Goal: Information Seeking & Learning: Learn about a topic

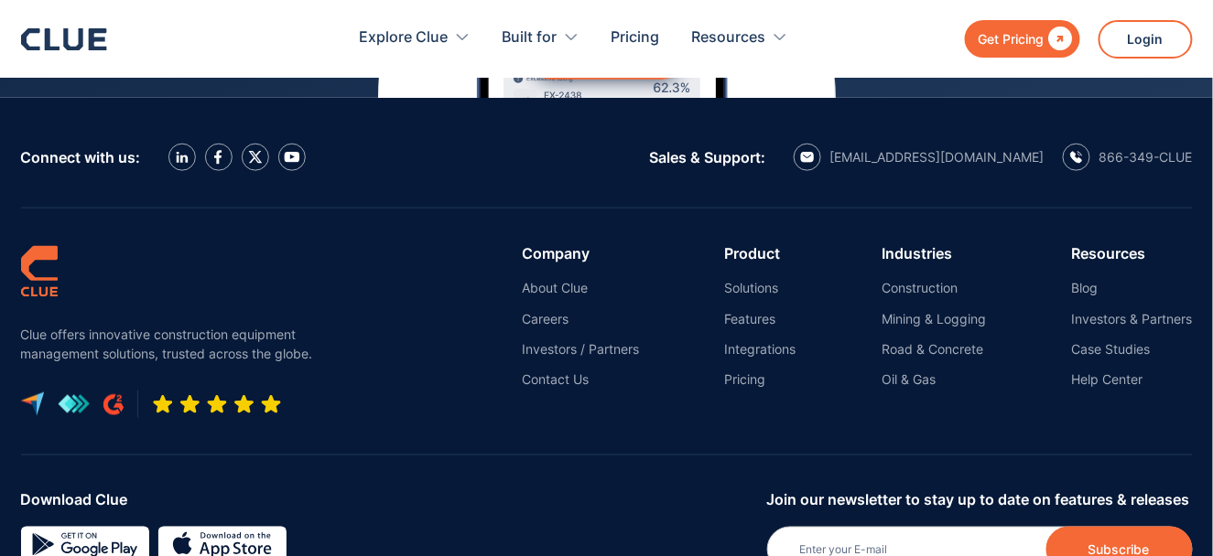
scroll to position [8511, 0]
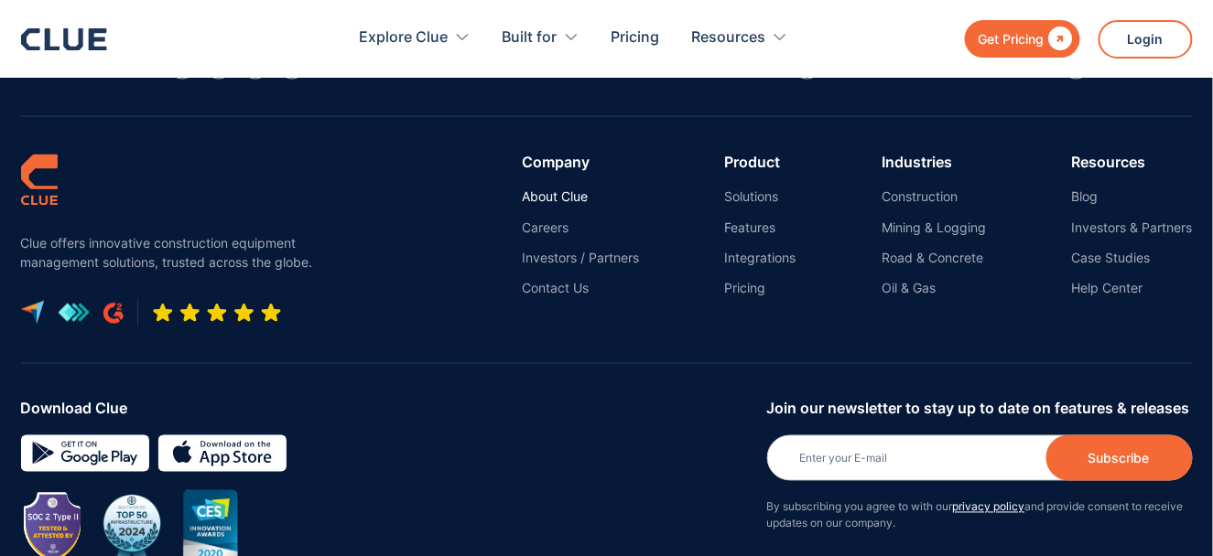
click at [538, 189] on link "About Clue" at bounding box center [580, 197] width 117 height 16
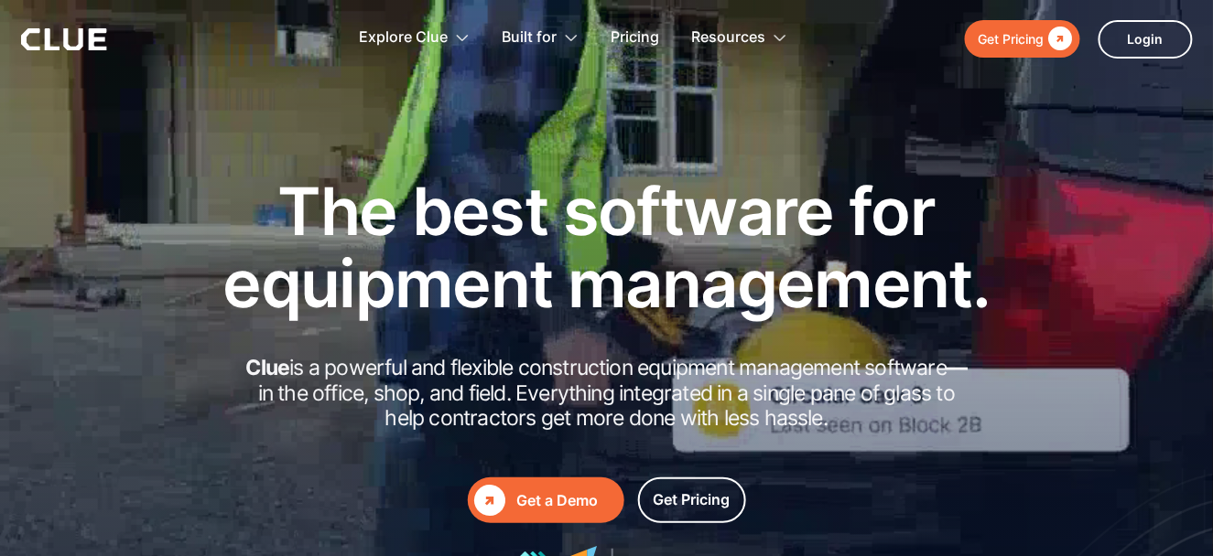
scroll to position [8377, 0]
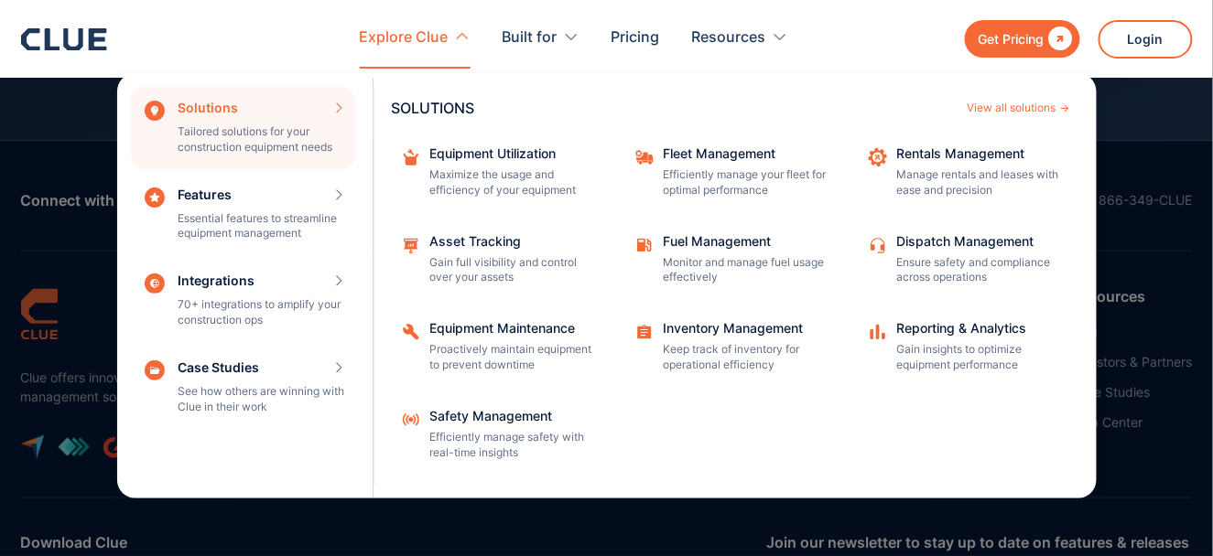
click at [260, 139] on div "Solutions Tailored solutions for your construction equipment needs SOLUTIONS Vi…" at bounding box center [243, 128] width 224 height 82
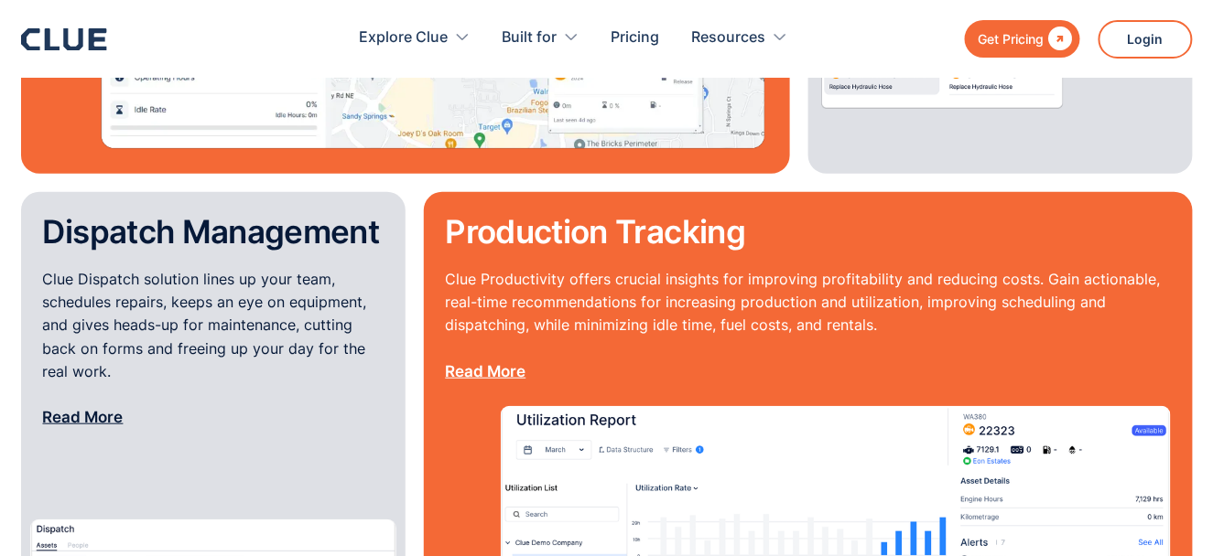
scroll to position [2185, 0]
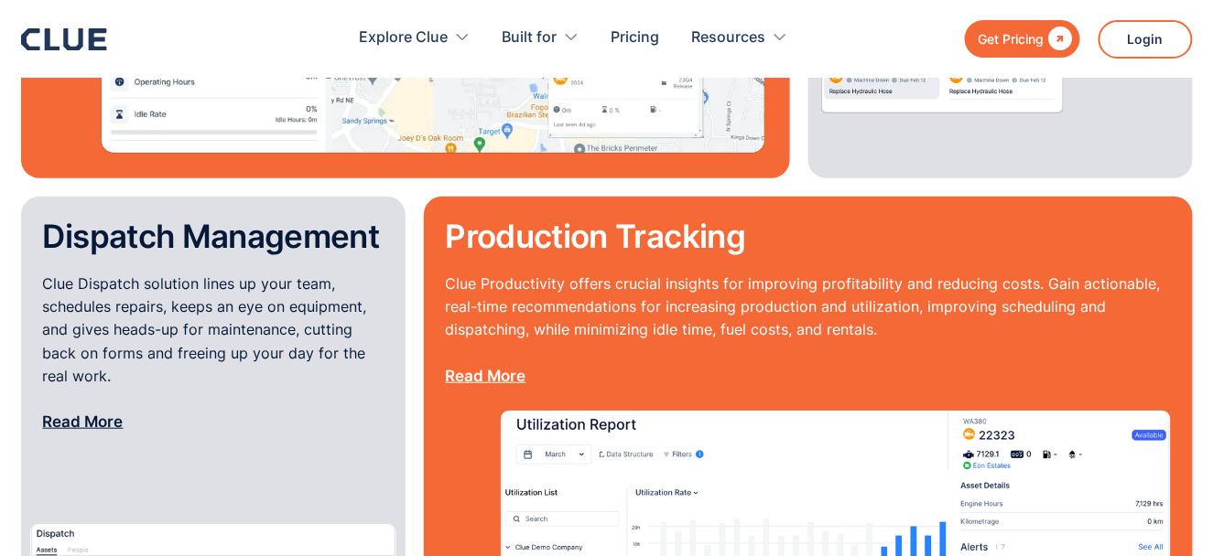
click at [86, 413] on link "Read More" at bounding box center [83, 422] width 81 height 18
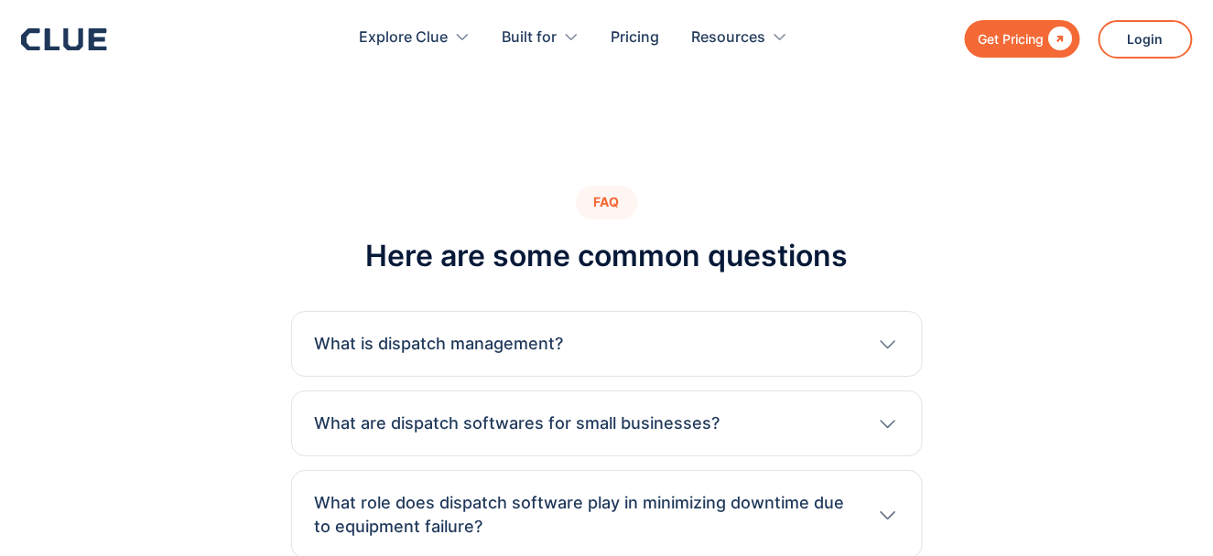
scroll to position [5766, 0]
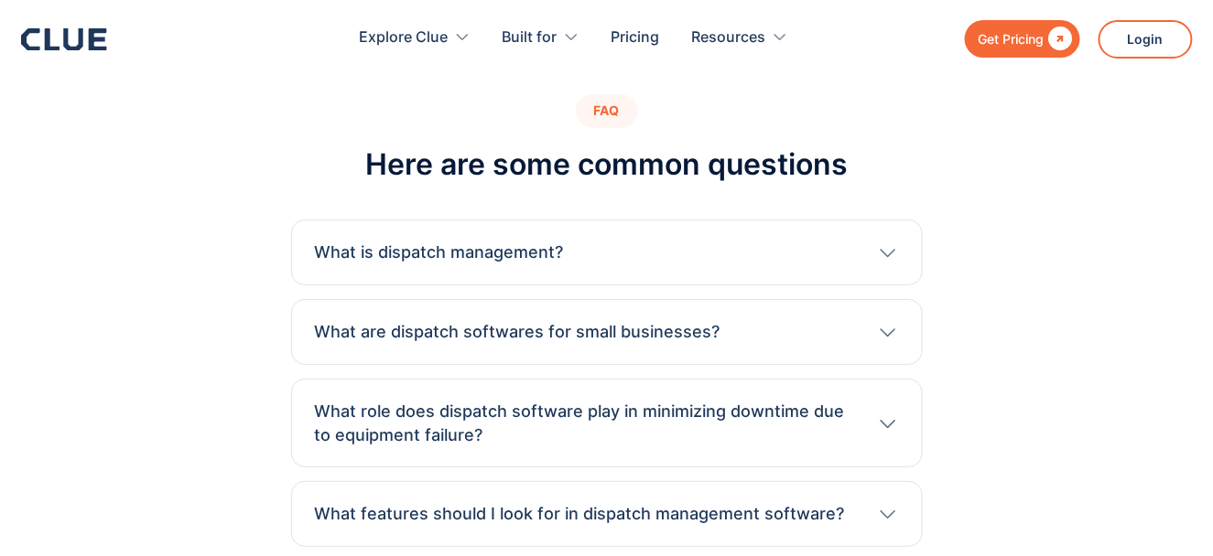
click at [895, 242] on icon at bounding box center [888, 253] width 23 height 22
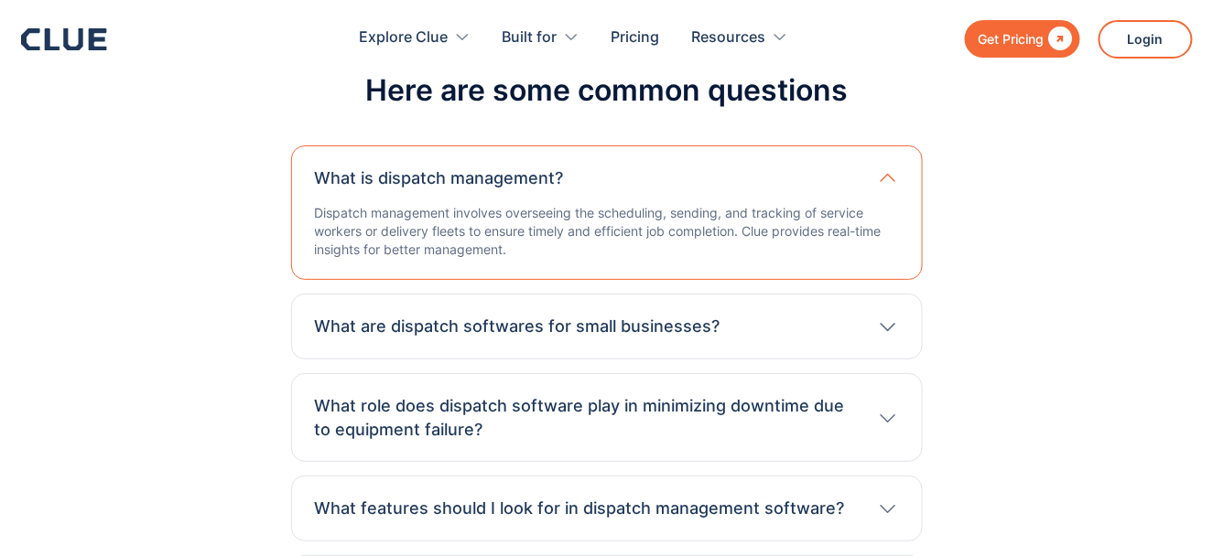
scroll to position [5857, 0]
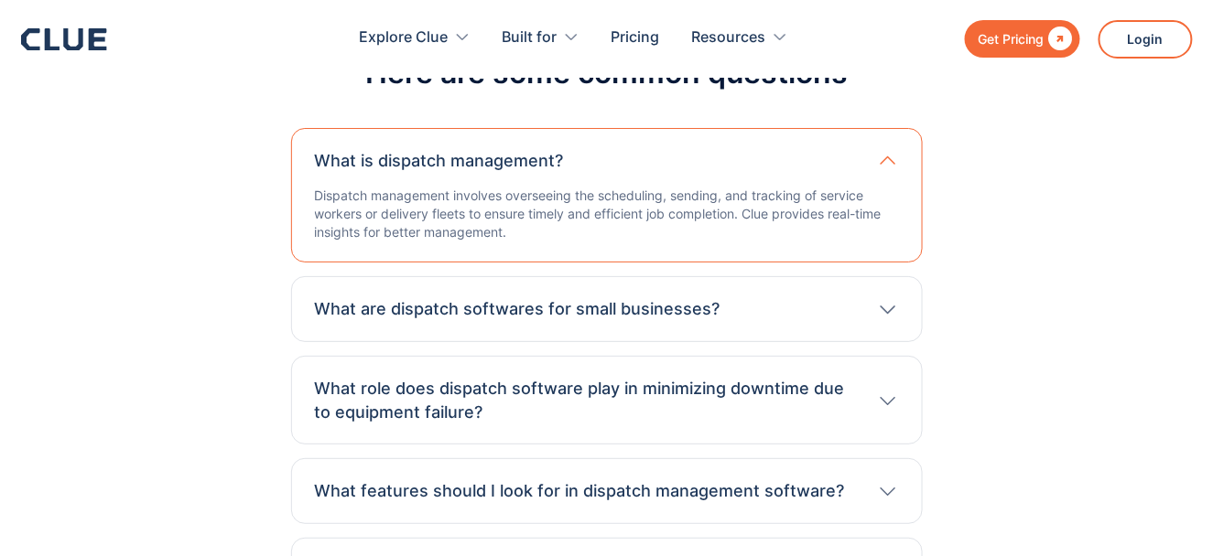
click at [891, 306] on icon at bounding box center [888, 310] width 16 height 8
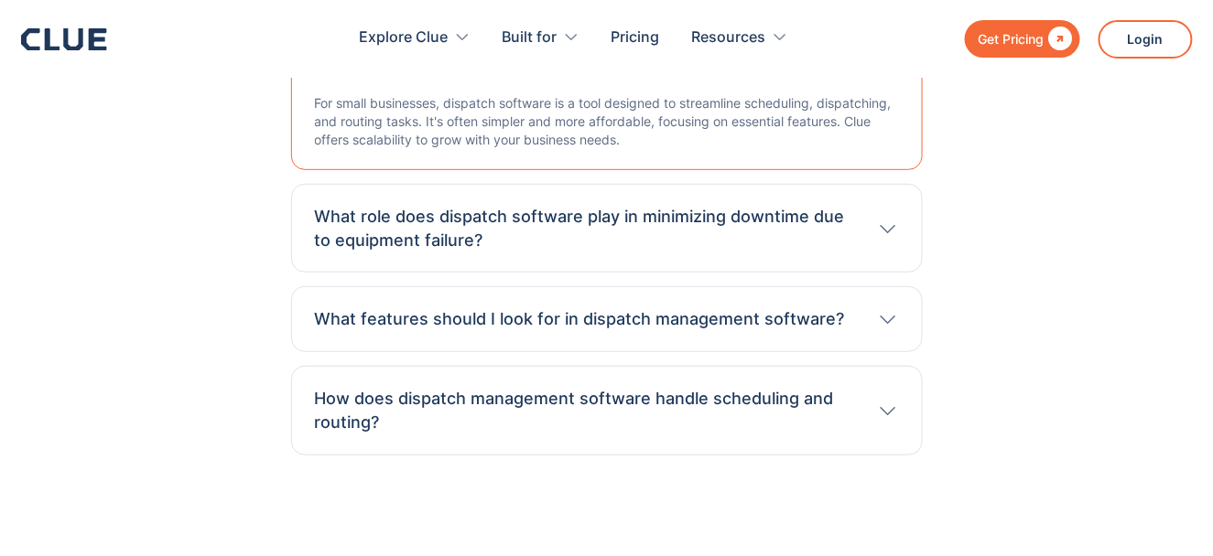
scroll to position [6132, 0]
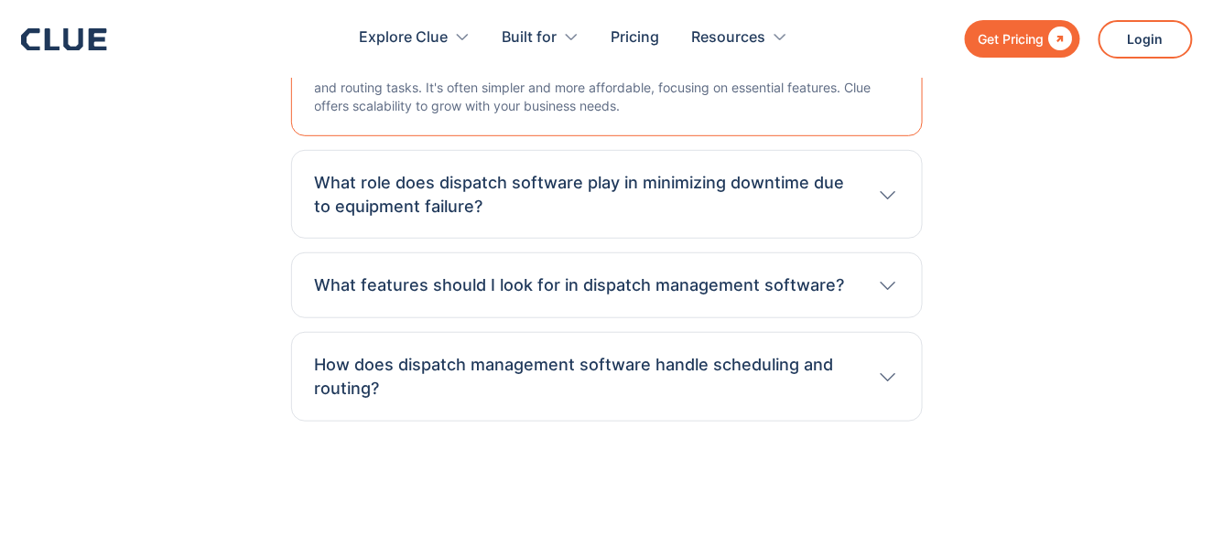
click at [891, 184] on icon at bounding box center [888, 195] width 23 height 22
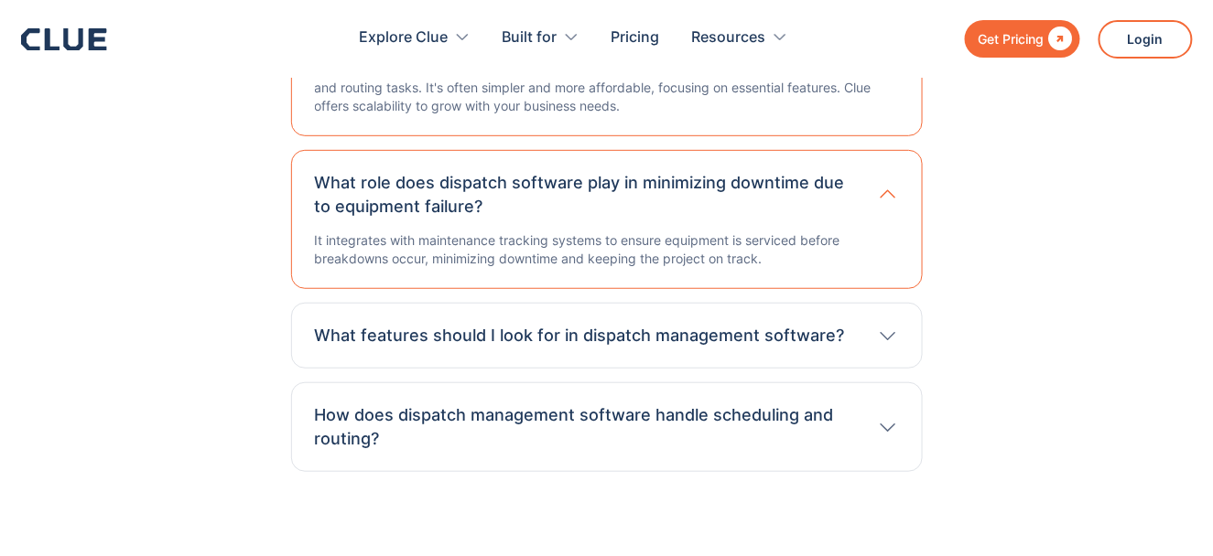
click at [883, 325] on icon at bounding box center [888, 336] width 23 height 22
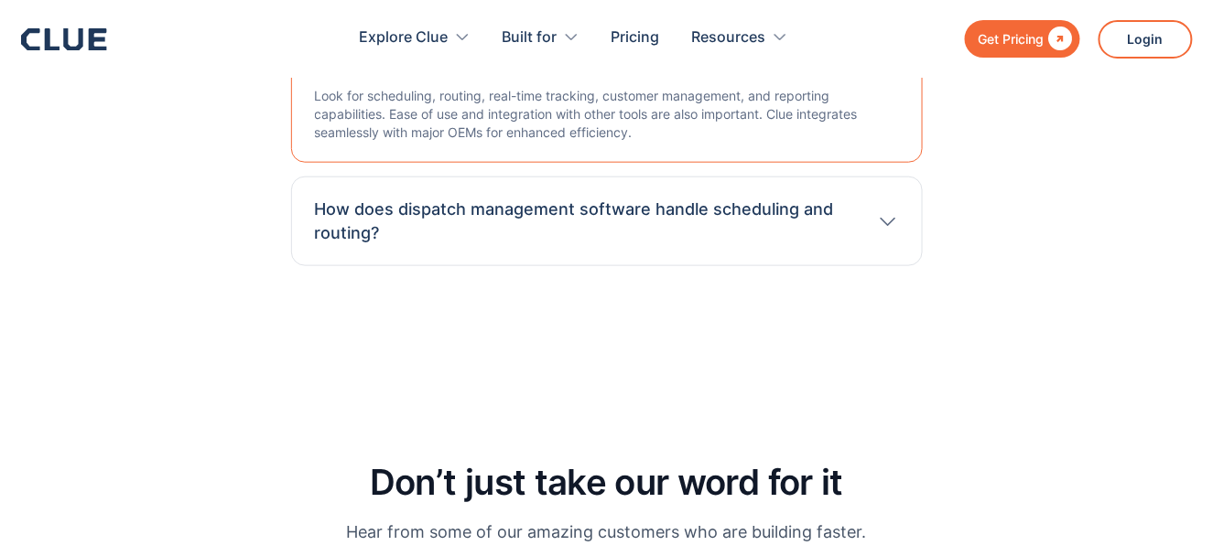
scroll to position [6498, 0]
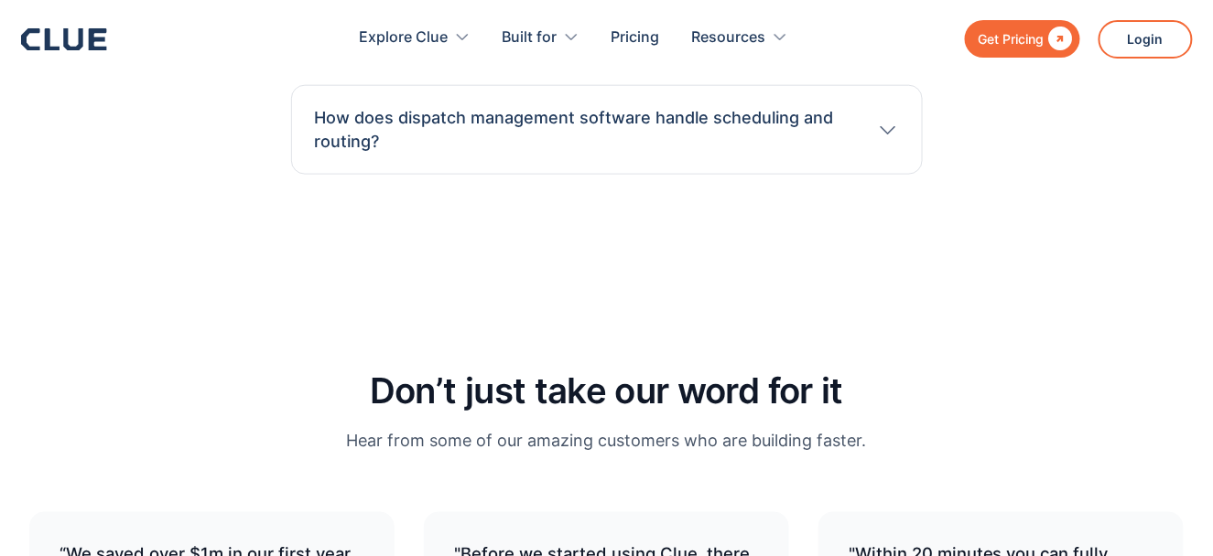
click at [890, 119] on icon at bounding box center [888, 130] width 23 height 22
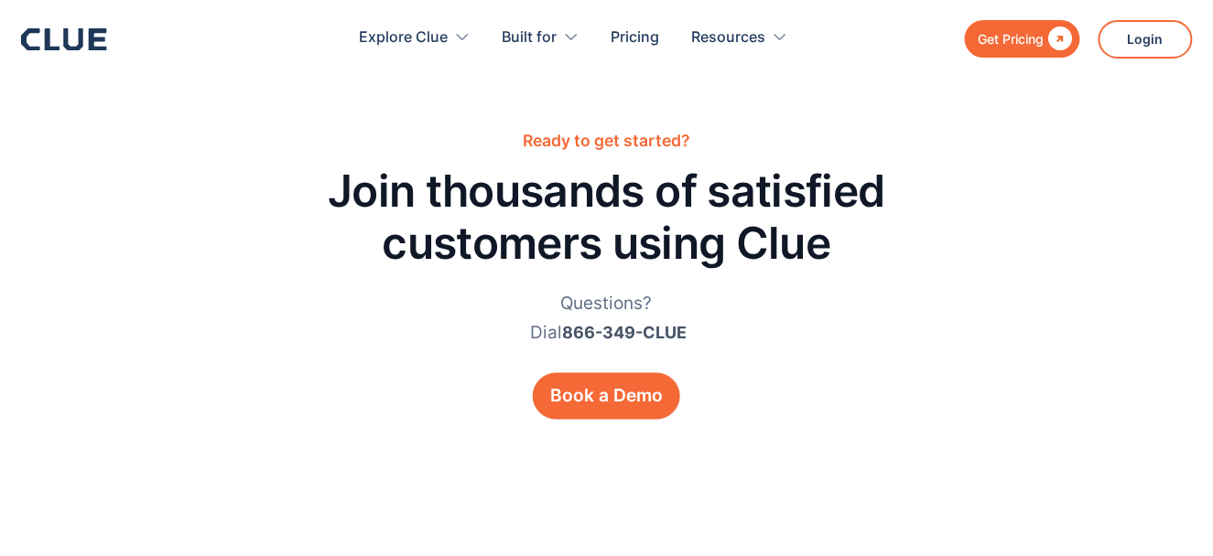
scroll to position [8533, 0]
